Goal: Find specific page/section: Find specific page/section

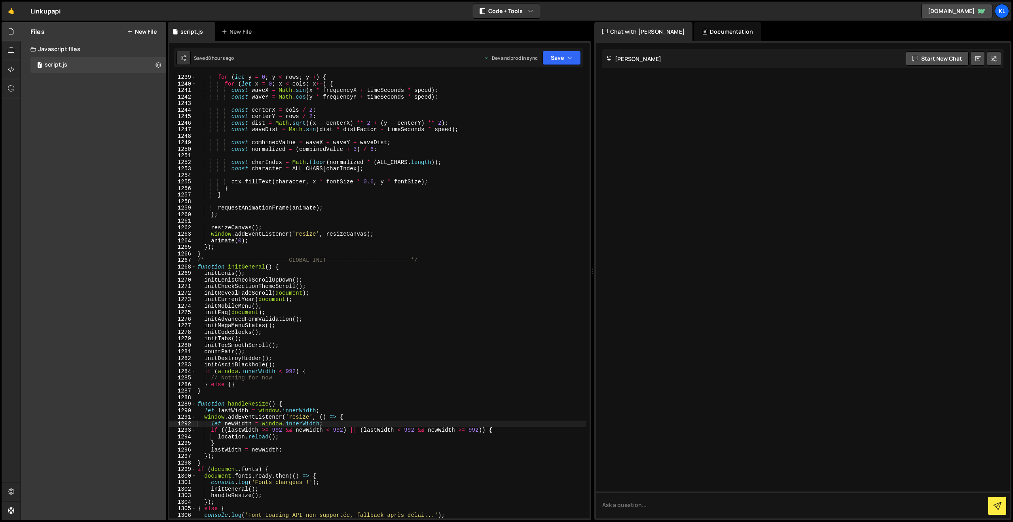
scroll to position [8083, 0]
click at [19, 13] on link "🤙" at bounding box center [11, 11] width 19 height 19
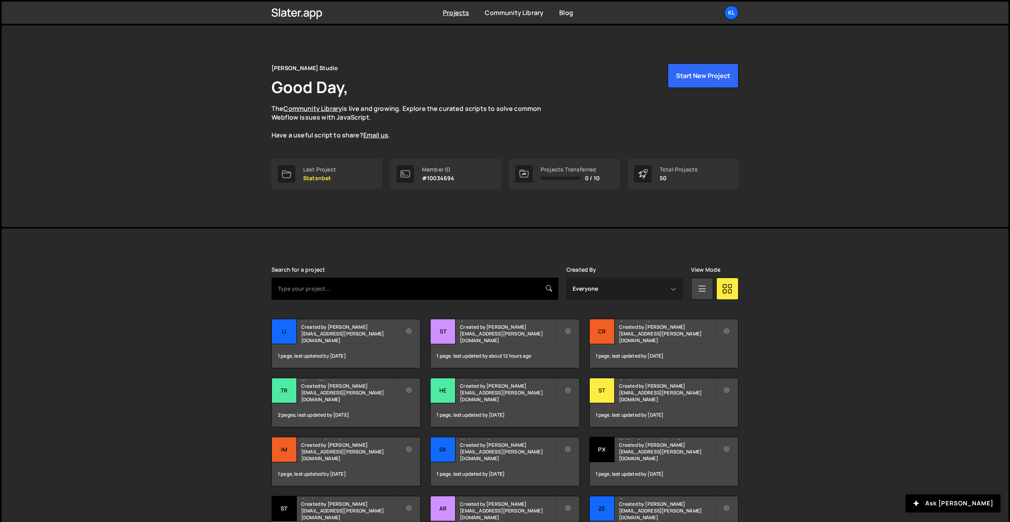
click at [312, 292] on input "text" at bounding box center [414, 288] width 287 height 22
type input "stylegui"
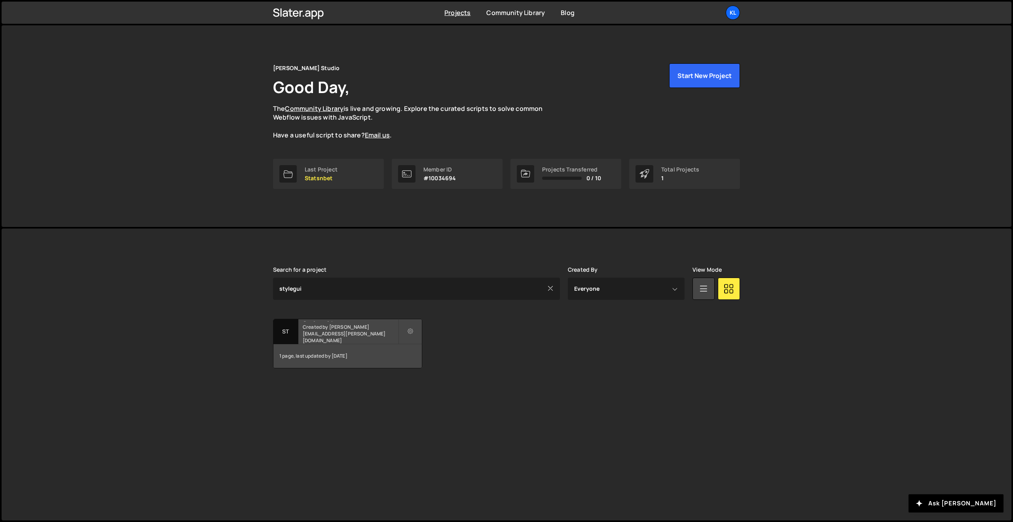
click at [324, 321] on h2 "Styleguide" at bounding box center [350, 320] width 95 height 2
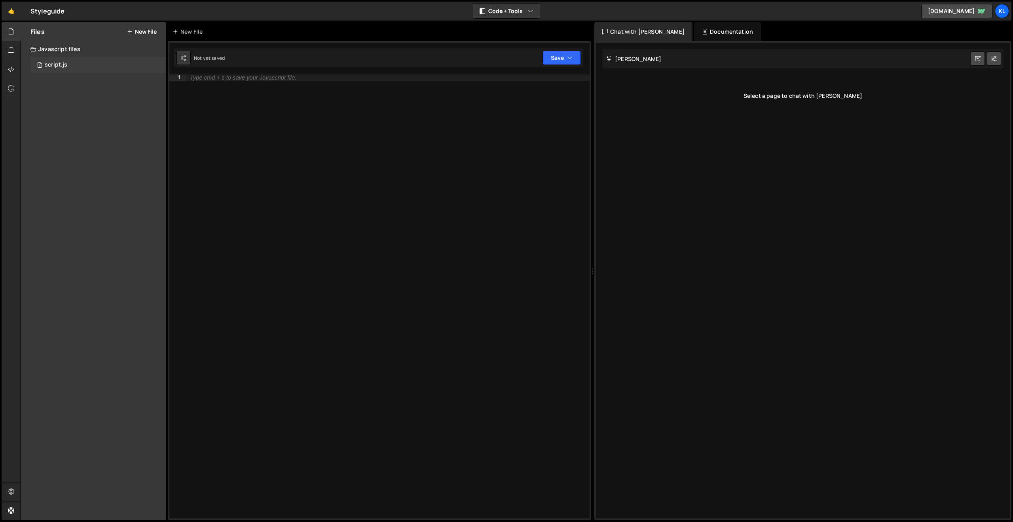
click at [83, 64] on div "1 script.js 0" at bounding box center [98, 65] width 136 height 16
